Goal: Check status: Check status

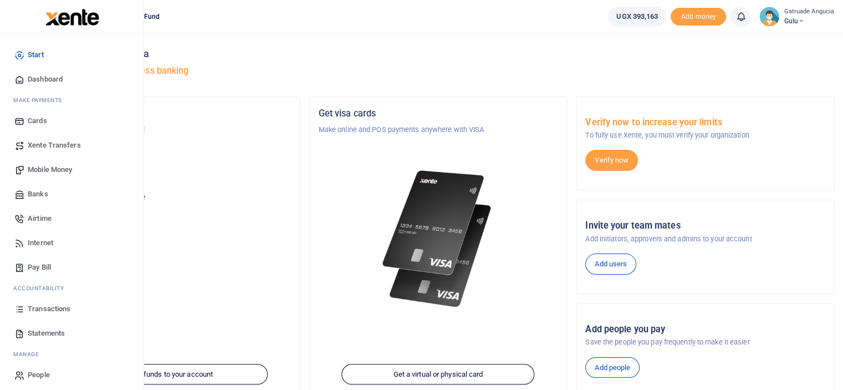
click at [51, 144] on span "Xente Transfers" at bounding box center [54, 145] width 53 height 11
click at [44, 310] on span "Transactions" at bounding box center [49, 308] width 43 height 11
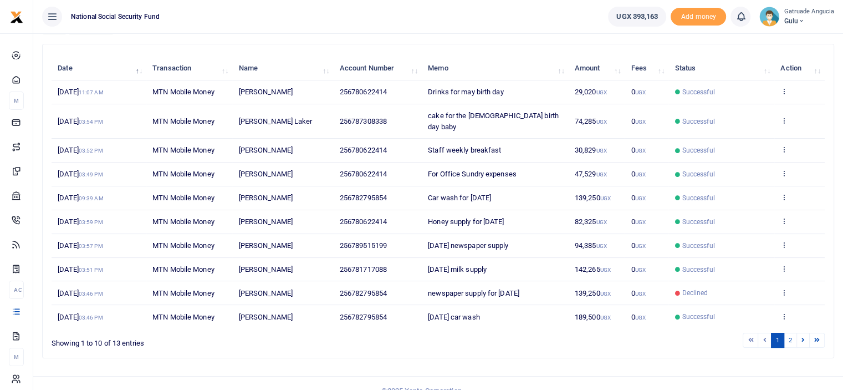
scroll to position [118, 0]
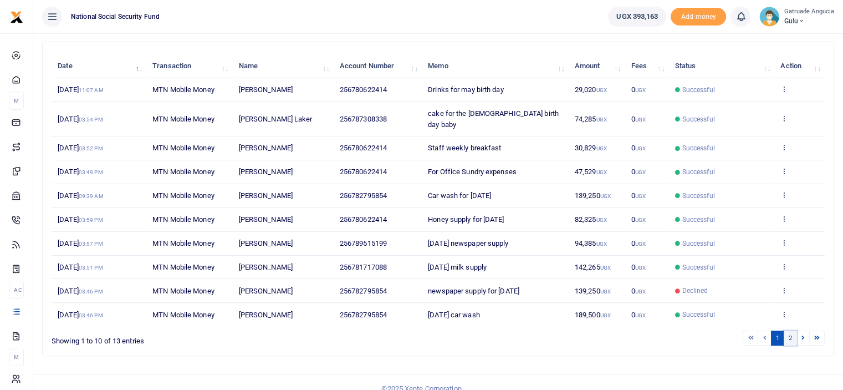
click at [790, 330] on link "2" at bounding box center [790, 337] width 13 height 15
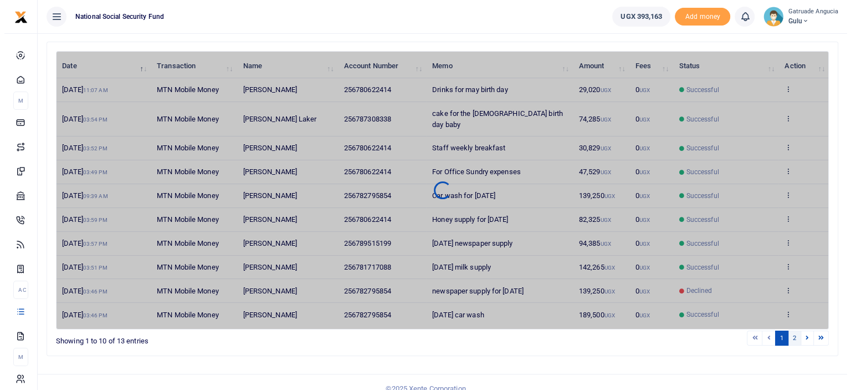
scroll to position [0, 0]
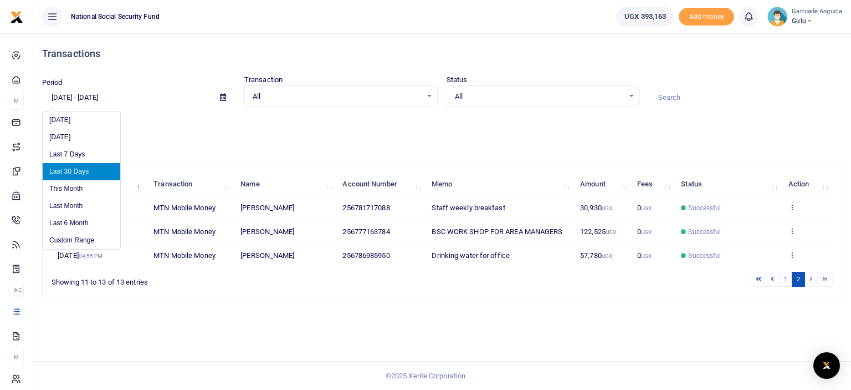
click at [71, 96] on input "[DATE] - [DATE]" at bounding box center [126, 97] width 169 height 19
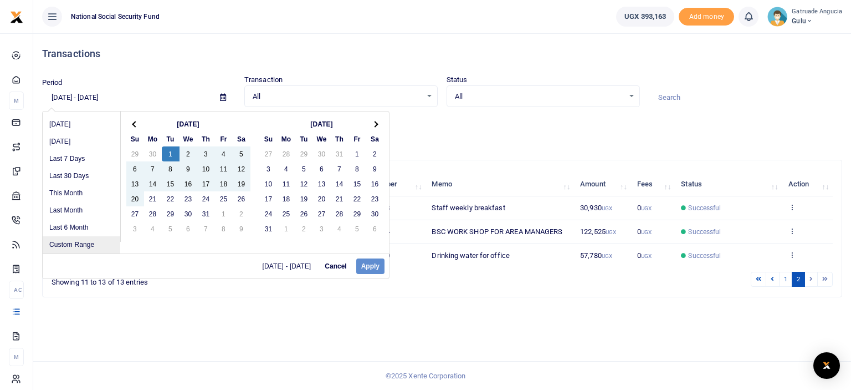
click at [75, 246] on li "Custom Range" at bounding box center [82, 244] width 78 height 17
click at [369, 266] on div "[DATE] - [DATE] Cancel Apply" at bounding box center [216, 265] width 346 height 25
drag, startPoint x: 370, startPoint y: 265, endPoint x: 204, endPoint y: 183, distance: 184.9
click at [361, 263] on div "[DATE] - [DATE] Cancel Apply" at bounding box center [216, 265] width 346 height 25
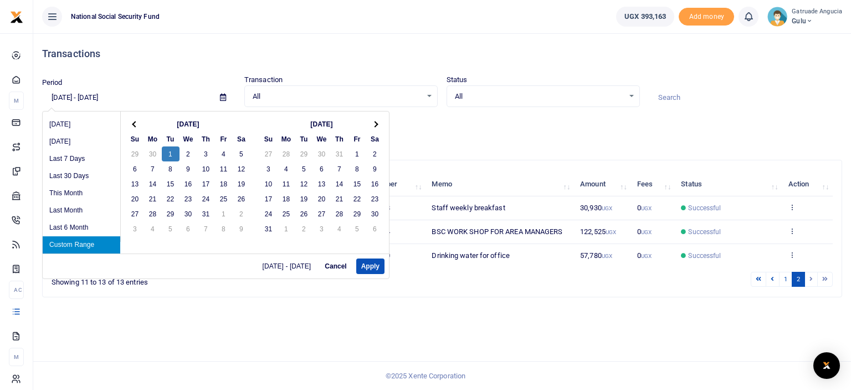
click at [106, 243] on li "Custom Range" at bounding box center [82, 244] width 78 height 17
click at [371, 263] on button "Apply" at bounding box center [370, 266] width 28 height 16
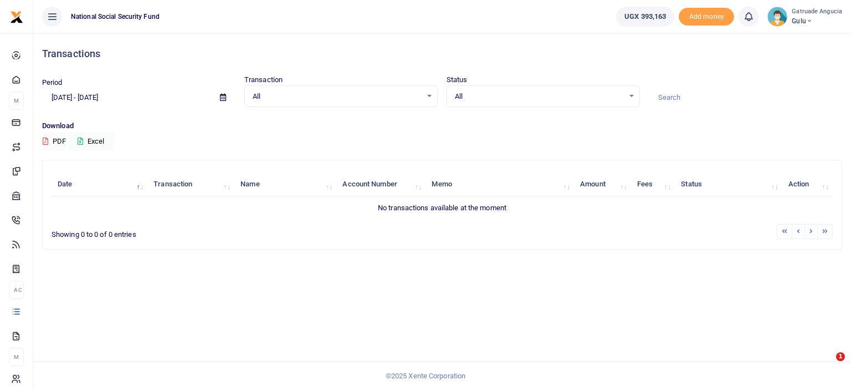
click at [99, 101] on input "[DATE] - [DATE]" at bounding box center [126, 97] width 169 height 19
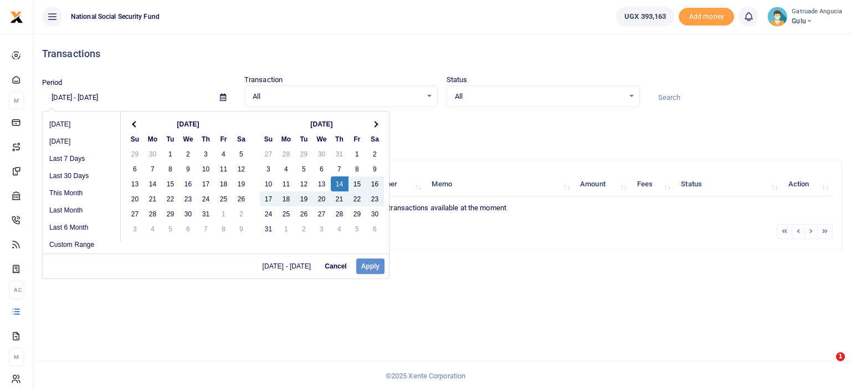
click at [360, 259] on div "[DATE] - [DATE] Cancel Apply" at bounding box center [216, 265] width 346 height 25
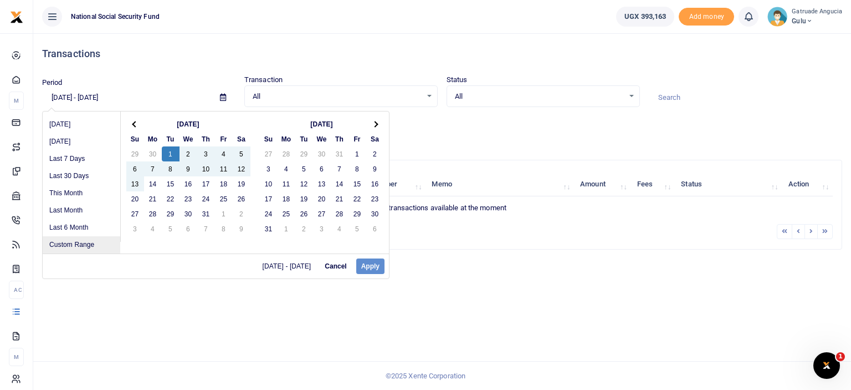
click at [82, 242] on li "Custom Range" at bounding box center [82, 244] width 78 height 17
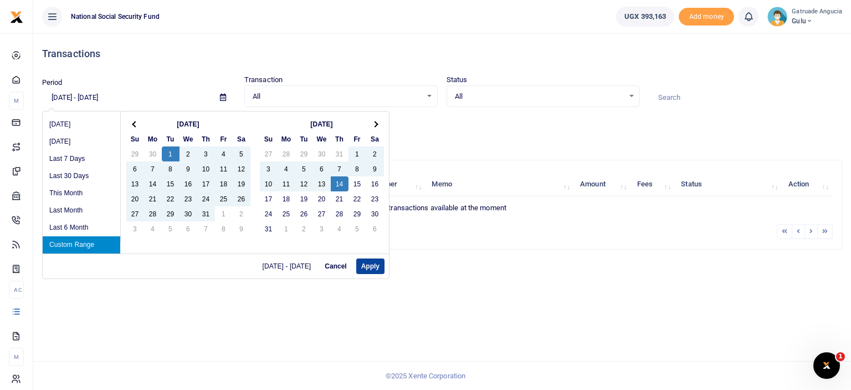
click at [370, 263] on button "Apply" at bounding box center [370, 266] width 28 height 16
type input "[DATE] - [DATE]"
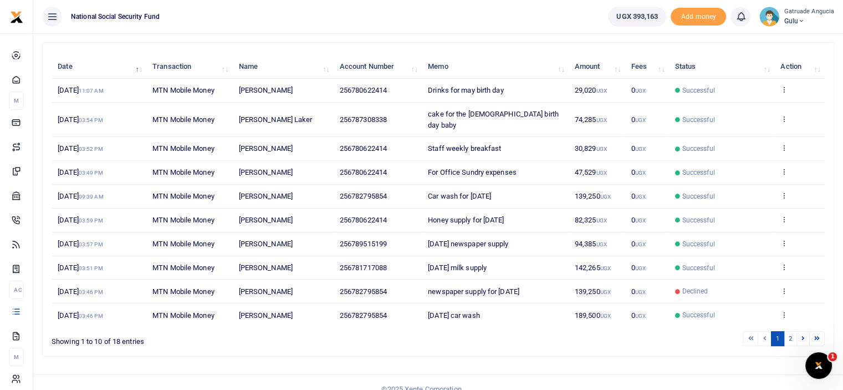
scroll to position [118, 0]
click at [794, 330] on link "2" at bounding box center [790, 337] width 13 height 15
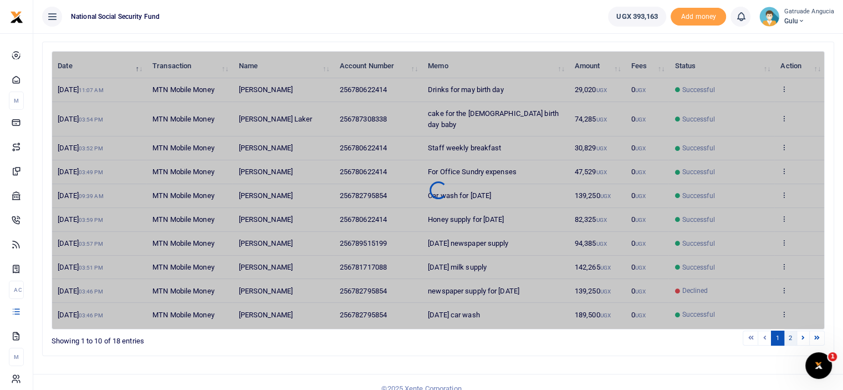
scroll to position [81, 0]
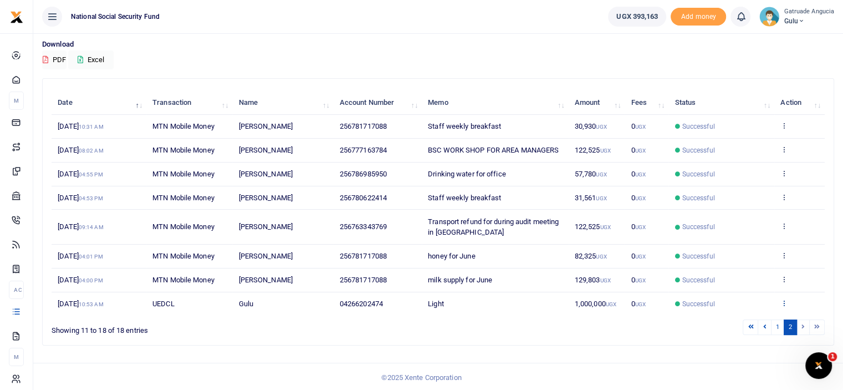
click at [783, 300] on icon at bounding box center [783, 303] width 7 height 8
click at [615, 351] on div "Search: Date Transaction Name Account Number Memo Amount Fees Status Action [DA…" at bounding box center [438, 215] width 801 height 275
click at [783, 301] on icon at bounding box center [783, 303] width 7 height 8
